Goal: Information Seeking & Learning: Learn about a topic

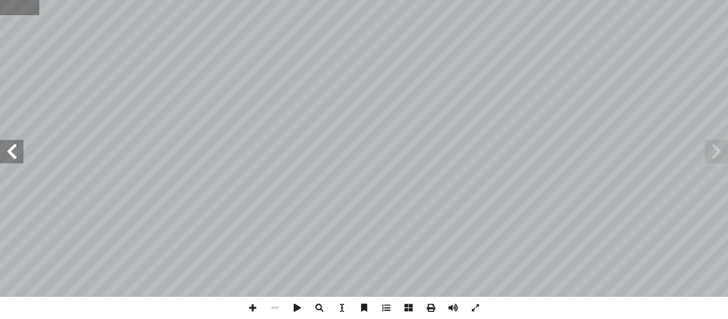
click at [14, 11] on input "text" at bounding box center [19, 7] width 39 height 15
type input "**"
click at [13, 147] on span at bounding box center [11, 151] width 23 height 23
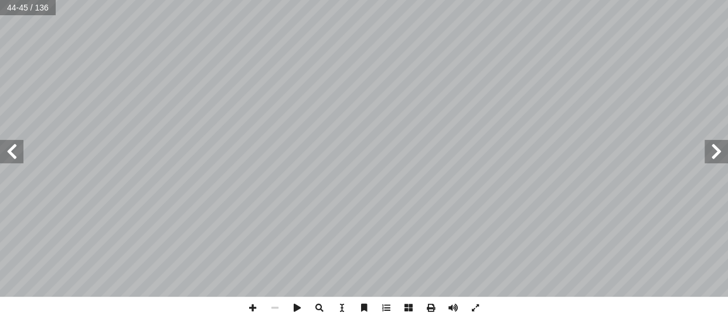
click at [13, 147] on span at bounding box center [11, 151] width 23 height 23
click at [12, 147] on span at bounding box center [11, 151] width 23 height 23
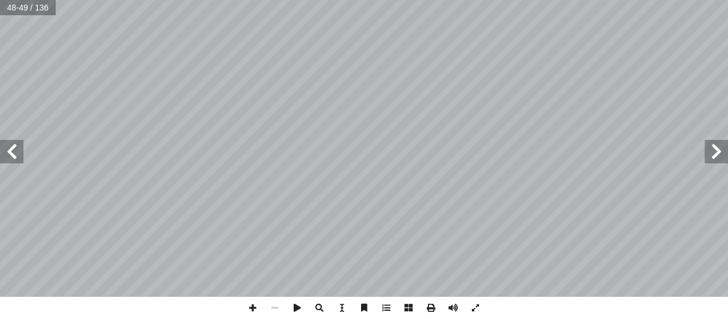
click at [12, 147] on span at bounding box center [11, 151] width 23 height 23
